Goal: Information Seeking & Learning: Understand process/instructions

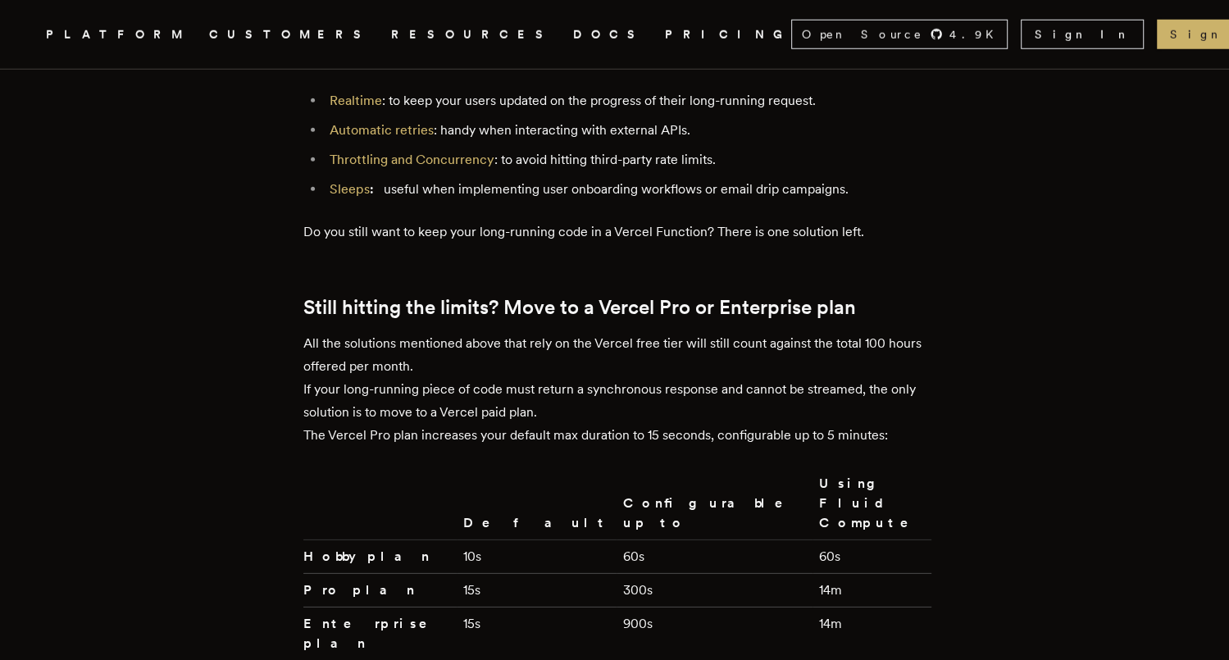
scroll to position [3679, 0]
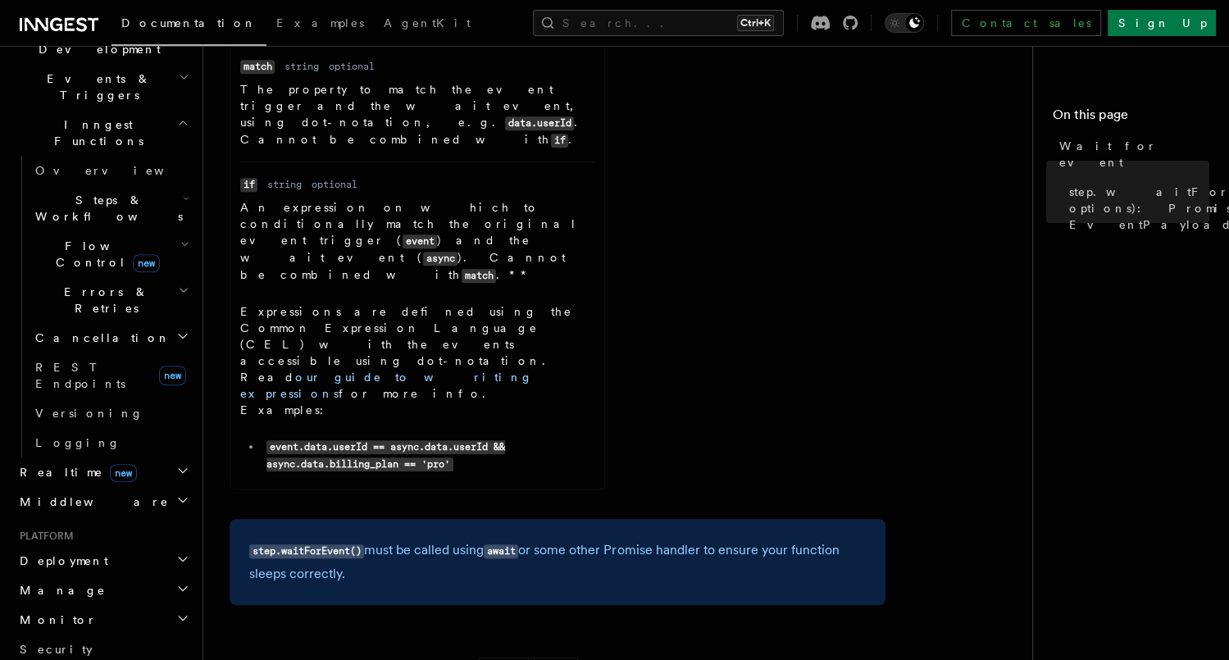
scroll to position [410, 0]
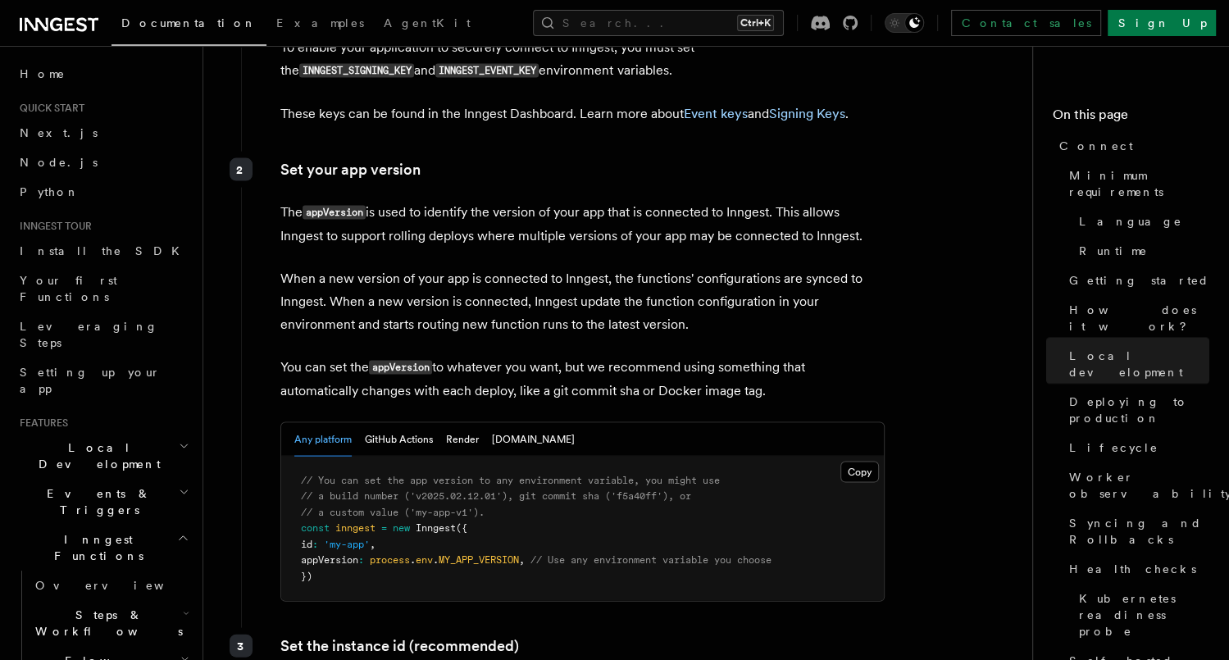
scroll to position [2542, 0]
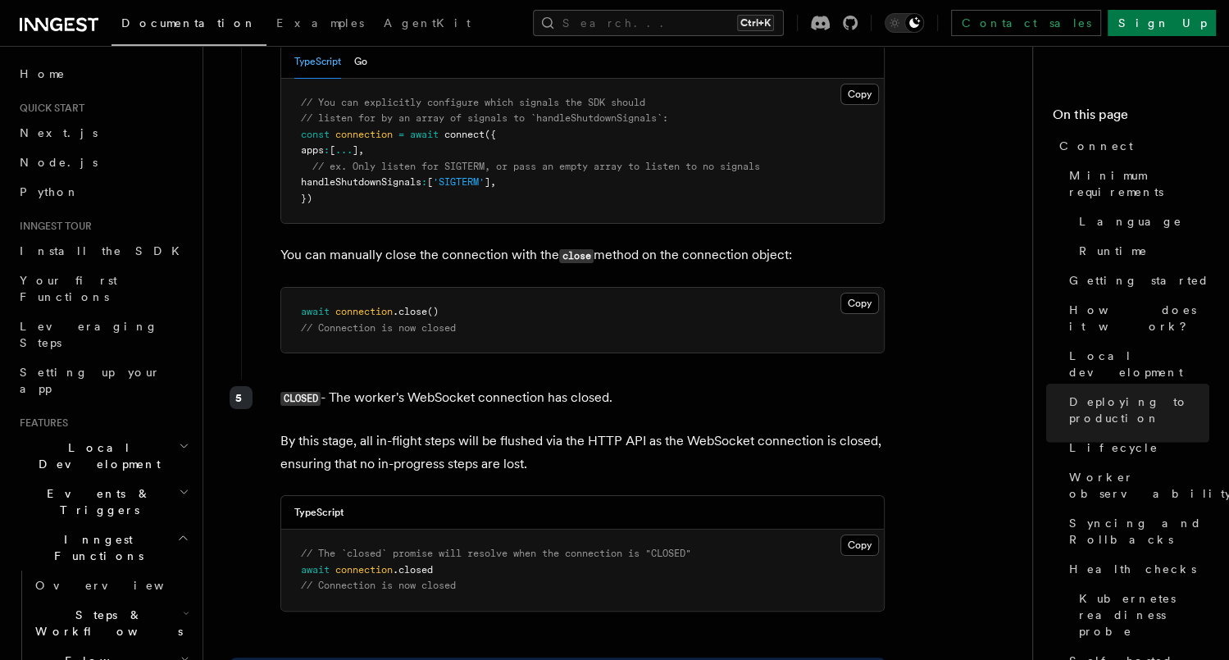
scroll to position [4808, 0]
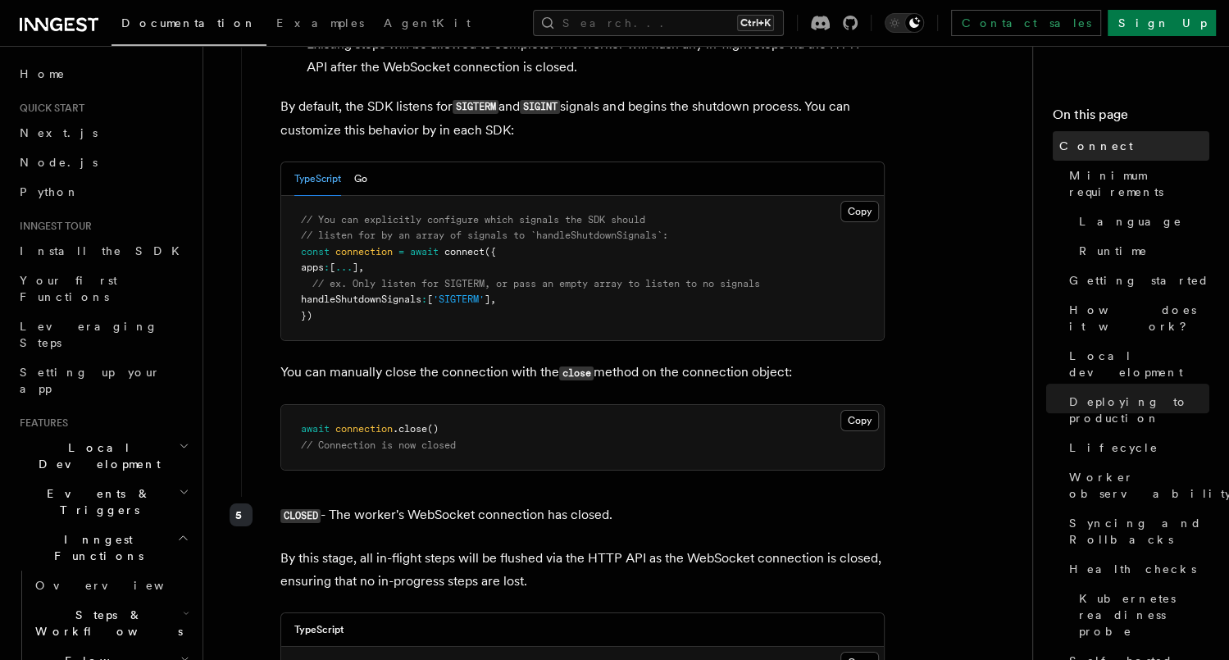
click at [1078, 145] on span "Connect" at bounding box center [1096, 146] width 74 height 16
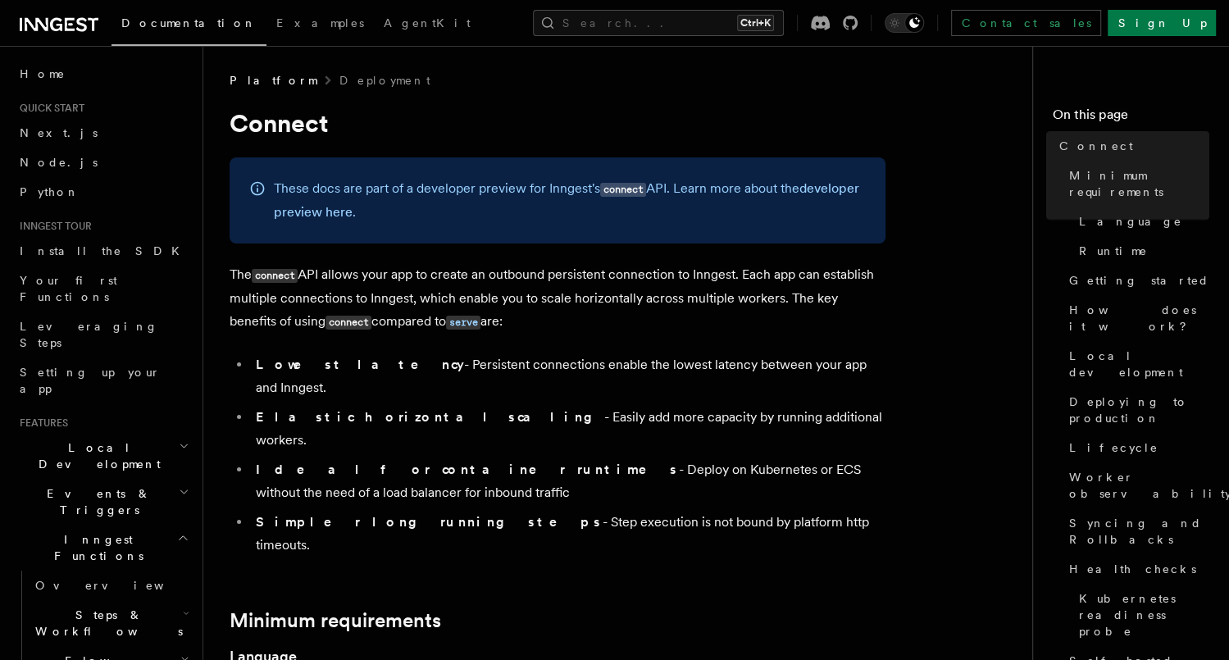
click at [866, 458] on li "Ideal for container runtimes - Deploy on Kubernetes or ECS without the need of …" at bounding box center [568, 481] width 635 height 46
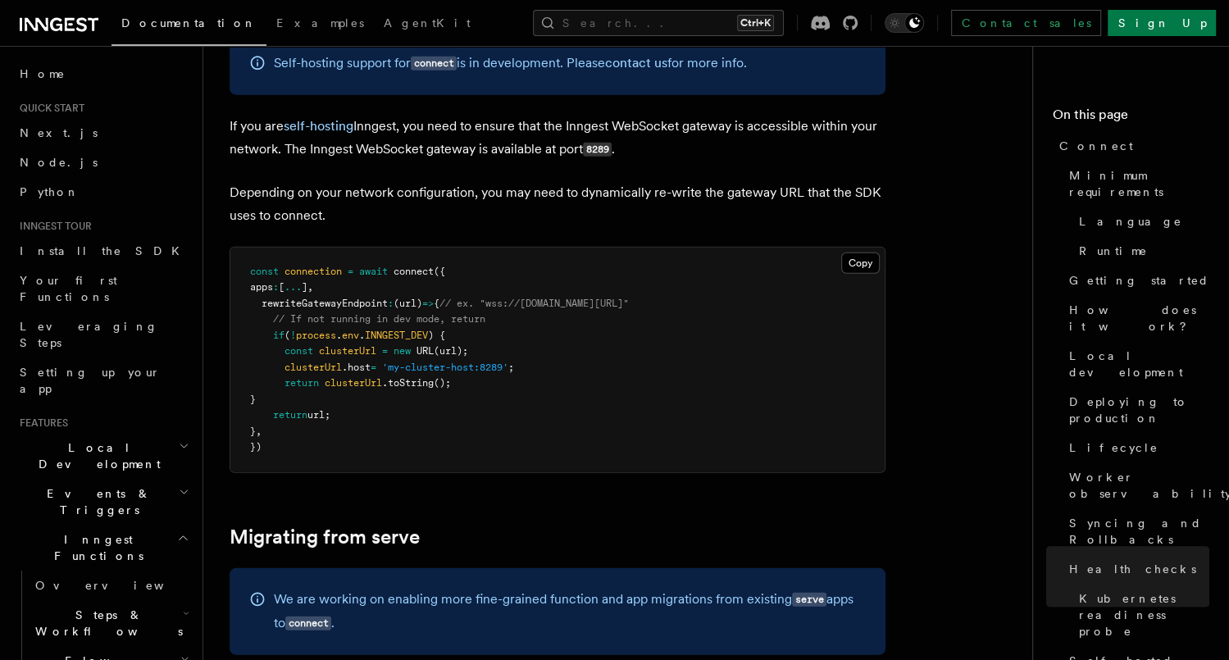
scroll to position [8248, 0]
